Goal: Task Accomplishment & Management: Use online tool/utility

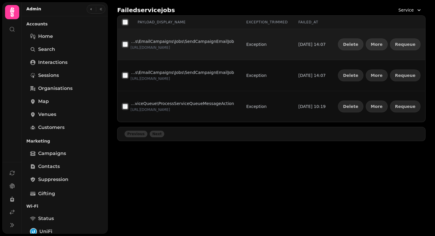
scroll to position [0, 38]
click at [409, 47] on button "Requeue" at bounding box center [405, 44] width 30 height 12
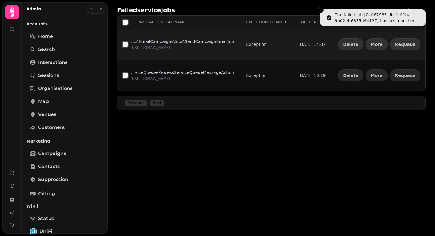
click at [409, 47] on button "Requeue" at bounding box center [405, 44] width 30 height 12
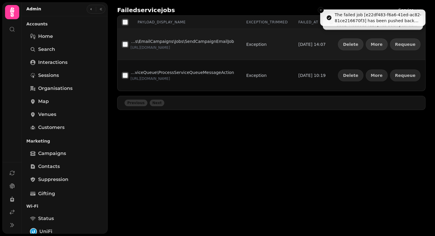
scroll to position [0, 33]
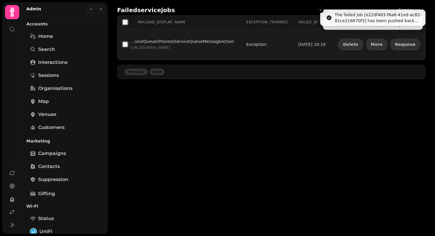
click at [409, 47] on button "Requeue" at bounding box center [405, 44] width 30 height 12
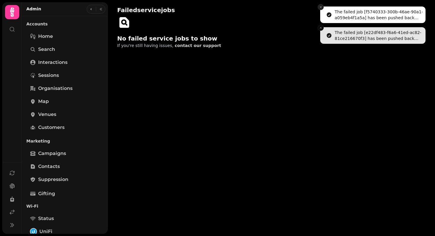
click at [322, 7] on icon "Close toast" at bounding box center [321, 7] width 4 height 4
click at [322, 9] on button "Close toast" at bounding box center [321, 7] width 6 height 6
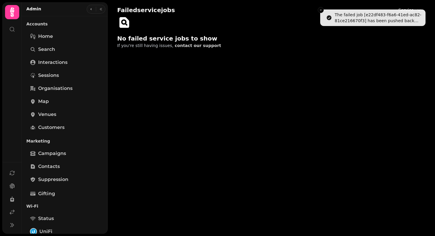
click at [322, 9] on icon "Close toast" at bounding box center [321, 10] width 4 height 4
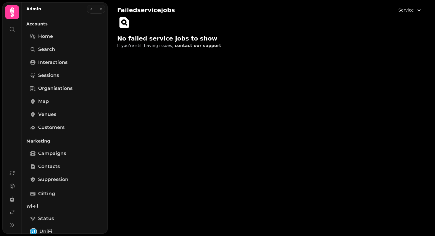
click at [407, 12] on span "Service" at bounding box center [406, 10] width 15 height 6
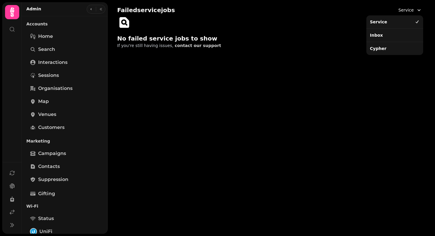
click at [393, 34] on div "Inbox" at bounding box center [395, 35] width 54 height 11
click at [418, 11] on icon "button" at bounding box center [419, 10] width 6 height 6
click at [382, 47] on div "Cypher" at bounding box center [395, 48] width 54 height 11
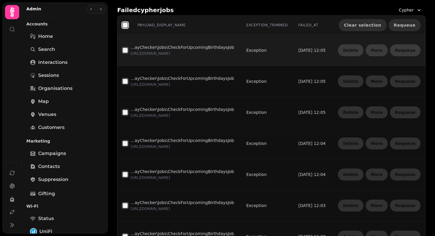
scroll to position [0, 37]
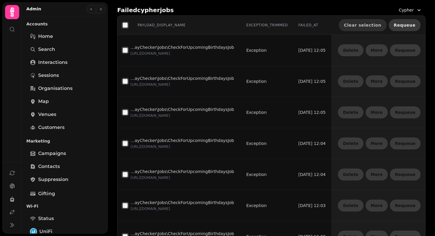
click at [412, 25] on span "Requeue" at bounding box center [405, 25] width 22 height 4
